Goal: Information Seeking & Learning: Learn about a topic

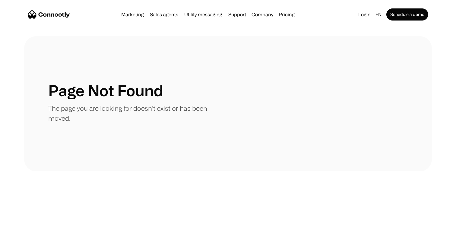
click at [43, 12] on img "home" at bounding box center [49, 14] width 42 height 8
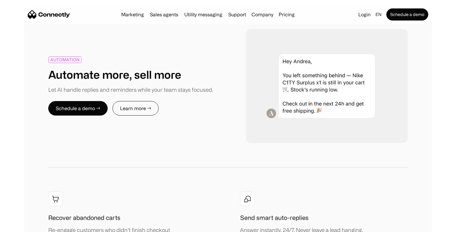
scroll to position [634, 0]
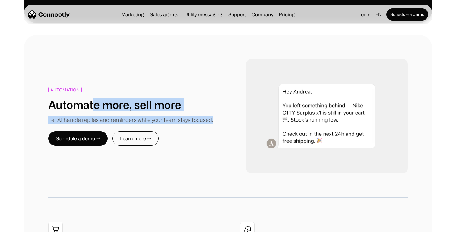
drag, startPoint x: 100, startPoint y: 78, endPoint x: 143, endPoint y: 98, distance: 47.2
click at [144, 98] on div "AUTOMATION Automate more, sell more Let AI handle replies and reminders while y…" at bounding box center [138, 116] width 180 height 59
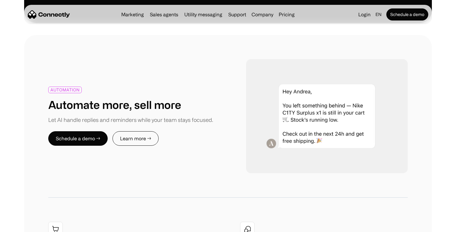
click at [120, 98] on h1 "Automate more, sell more" at bounding box center [114, 104] width 133 height 13
click at [284, 14] on link "Pricing" at bounding box center [287, 14] width 21 height 5
click at [283, 18] on div "Marketing Sales agents Utility messaging Support Company About us Careers Conta…" at bounding box center [208, 14] width 178 height 8
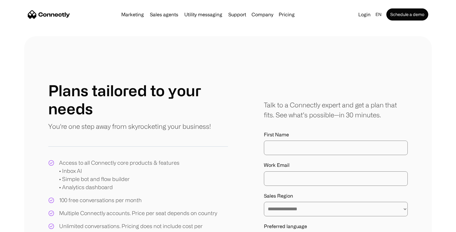
scroll to position [18, 0]
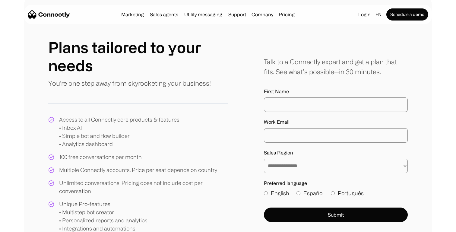
scroll to position [34, 0]
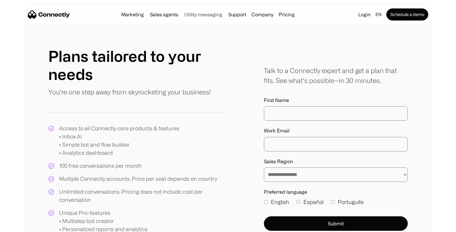
click at [191, 15] on link "Utility messaging" at bounding box center [203, 14] width 43 height 5
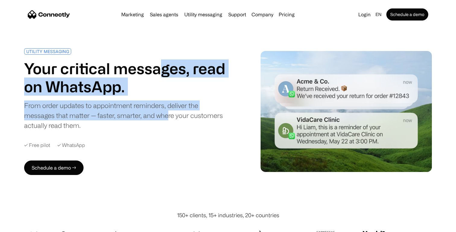
drag, startPoint x: 165, startPoint y: 61, endPoint x: 166, endPoint y: 111, distance: 49.8
click at [167, 112] on div "UTILITY MESSAGING Your critical messages, read on WhatsApp. From order updates …" at bounding box center [125, 89] width 202 height 82
click at [166, 111] on div "From order updates to appointment reminders, deliver the messages that matter —…" at bounding box center [125, 116] width 202 height 30
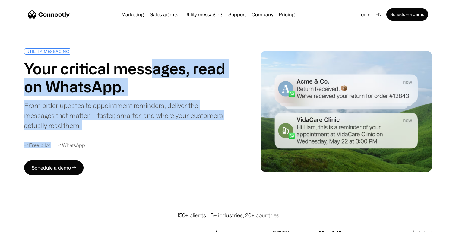
drag, startPoint x: 155, startPoint y: 77, endPoint x: 165, endPoint y: 141, distance: 65.0
click at [165, 142] on div "UTILITY MESSAGING Your critical messages, read on WhatsApp. From order updates …" at bounding box center [130, 111] width 212 height 127
click at [165, 141] on div "UTILITY MESSAGING Your critical messages, read on WhatsApp. From order updates …" at bounding box center [130, 111] width 212 height 127
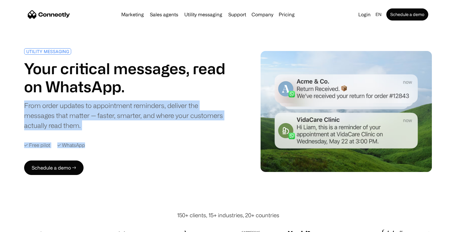
drag, startPoint x: 151, startPoint y: 92, endPoint x: 159, endPoint y: 161, distance: 69.4
click at [160, 161] on div "UTILITY MESSAGING Your critical messages, read on WhatsApp. From order updates …" at bounding box center [130, 111] width 212 height 127
click at [159, 161] on div "UTILITY MESSAGING Your critical messages, read on WhatsApp. From order updates …" at bounding box center [130, 111] width 212 height 127
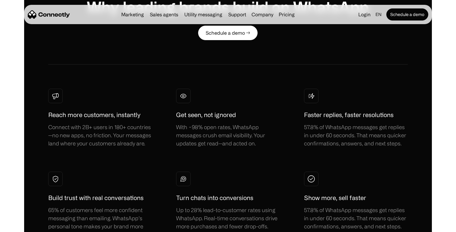
scroll to position [245, 0]
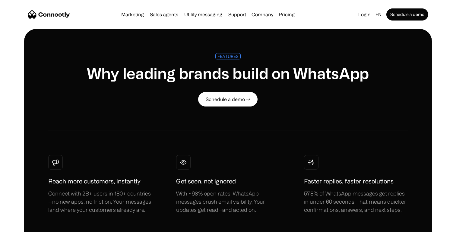
click at [39, 18] on img "home" at bounding box center [49, 14] width 42 height 8
